Goal: Task Accomplishment & Management: Use online tool/utility

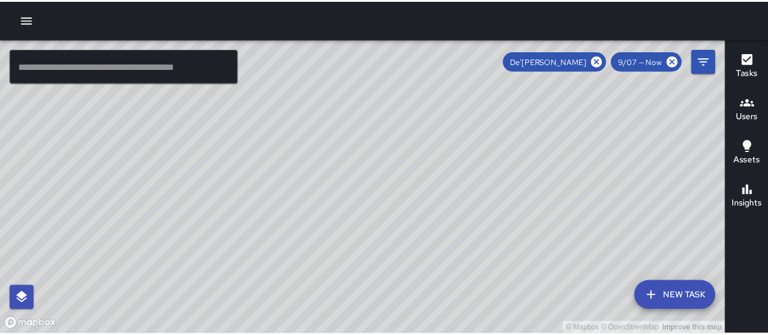
scroll to position [344, 0]
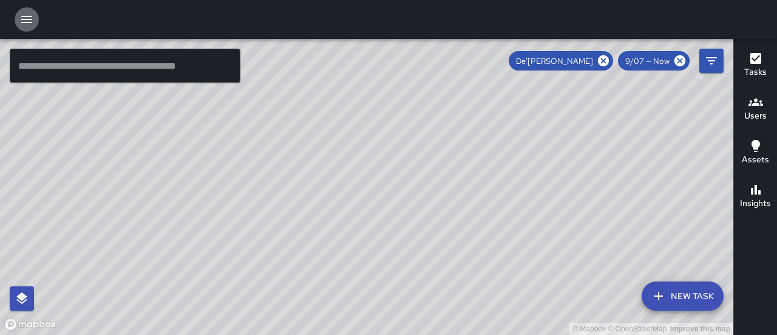
click at [30, 18] on icon "button" at bounding box center [26, 19] width 15 height 15
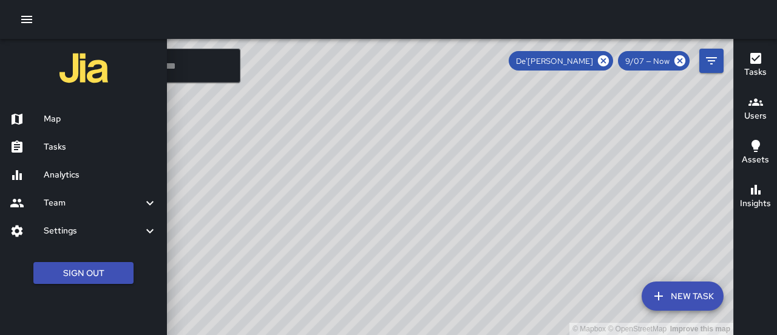
click at [61, 150] on h6 "Tasks" at bounding box center [101, 146] width 114 height 13
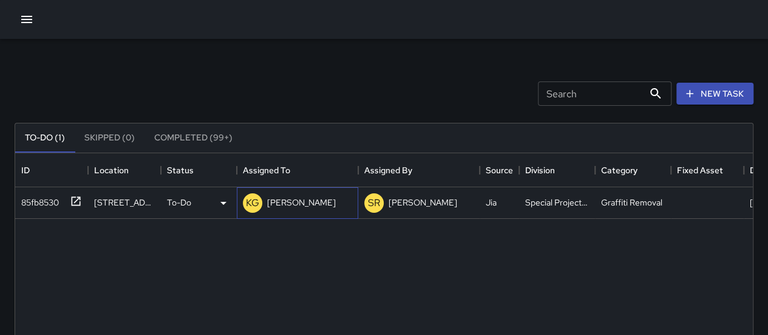
click at [295, 200] on p "[PERSON_NAME]" at bounding box center [301, 202] width 69 height 12
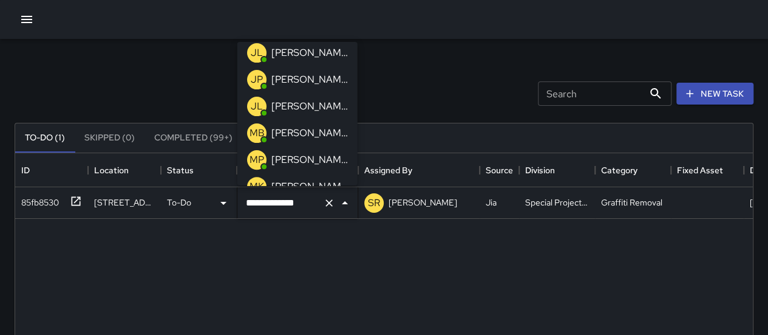
scroll to position [146, 0]
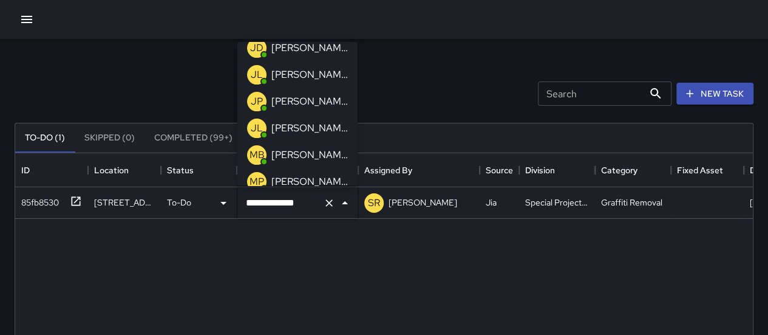
click at [295, 104] on p "[PERSON_NAME]" at bounding box center [309, 101] width 77 height 15
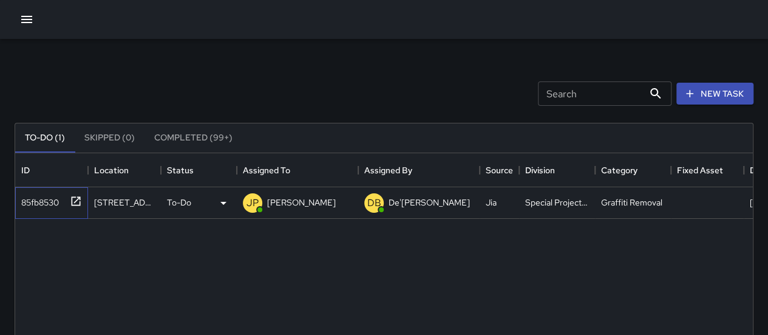
click at [69, 199] on div at bounding box center [73, 200] width 17 height 20
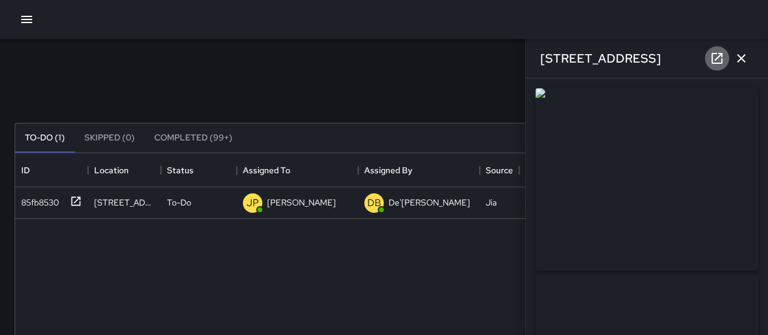
click at [712, 58] on icon at bounding box center [717, 58] width 11 height 11
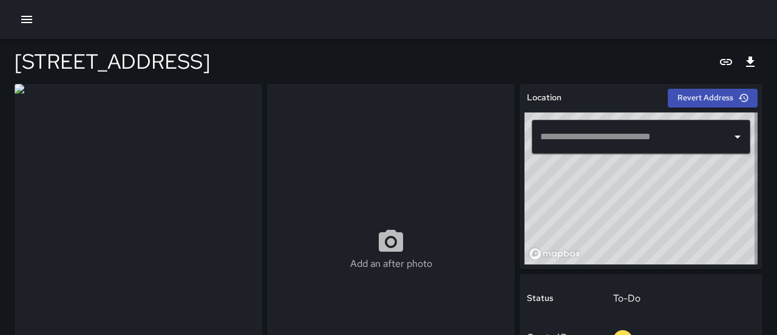
type input "**********"
